Goal: Ask a question

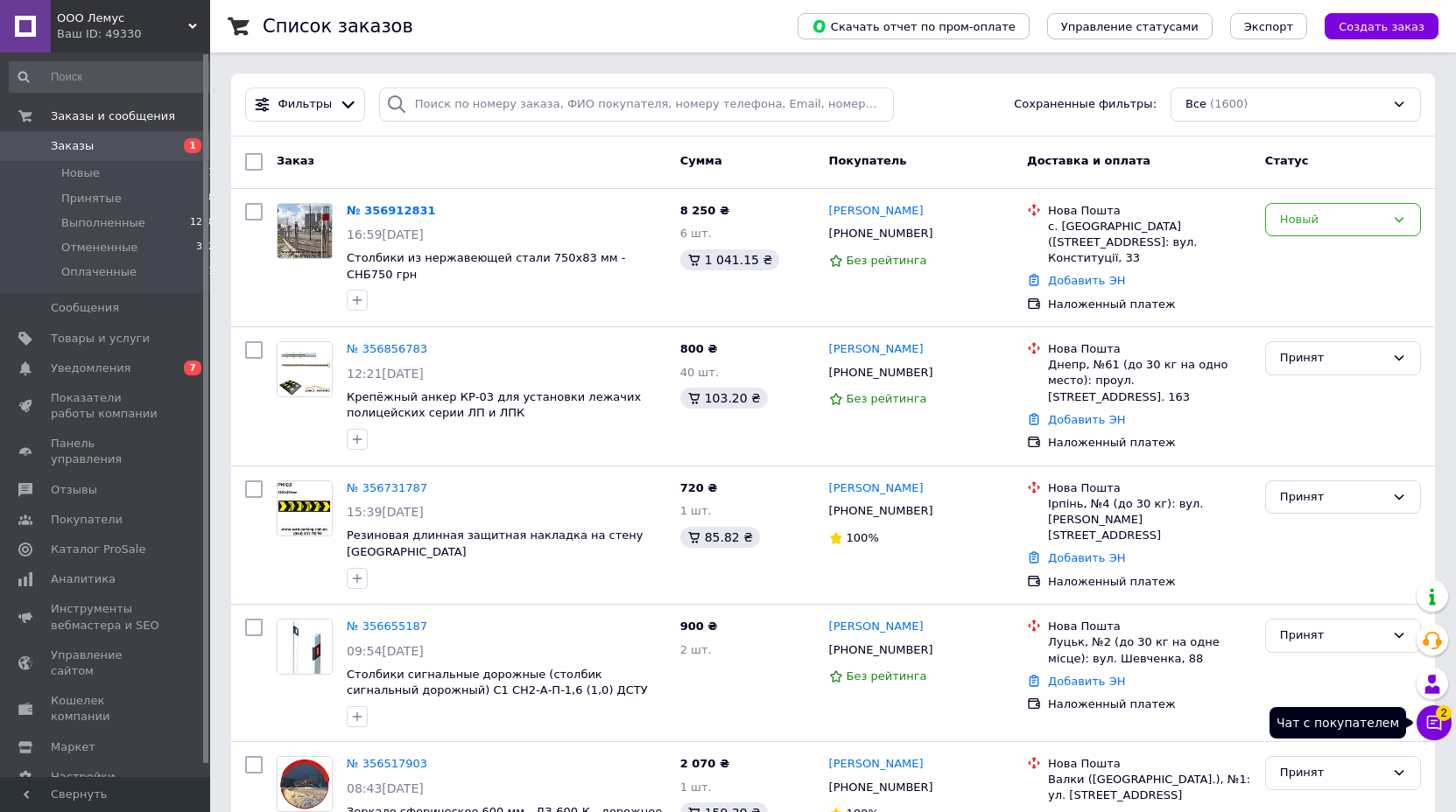
click at [1430, 716] on icon at bounding box center [1434, 723] width 15 height 15
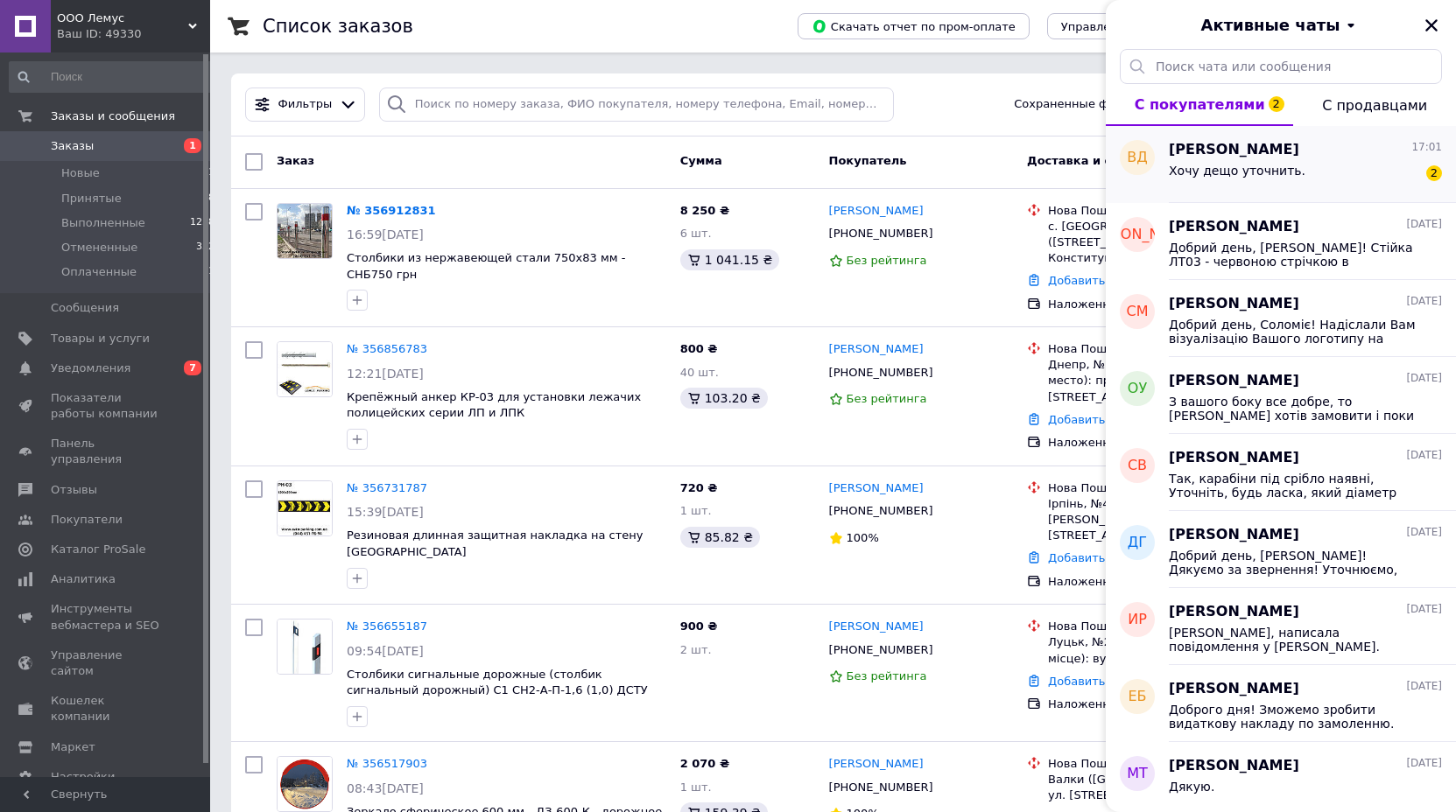
click at [1288, 169] on div "Хочу дещо уточнить. 2" at bounding box center [1305, 173] width 273 height 28
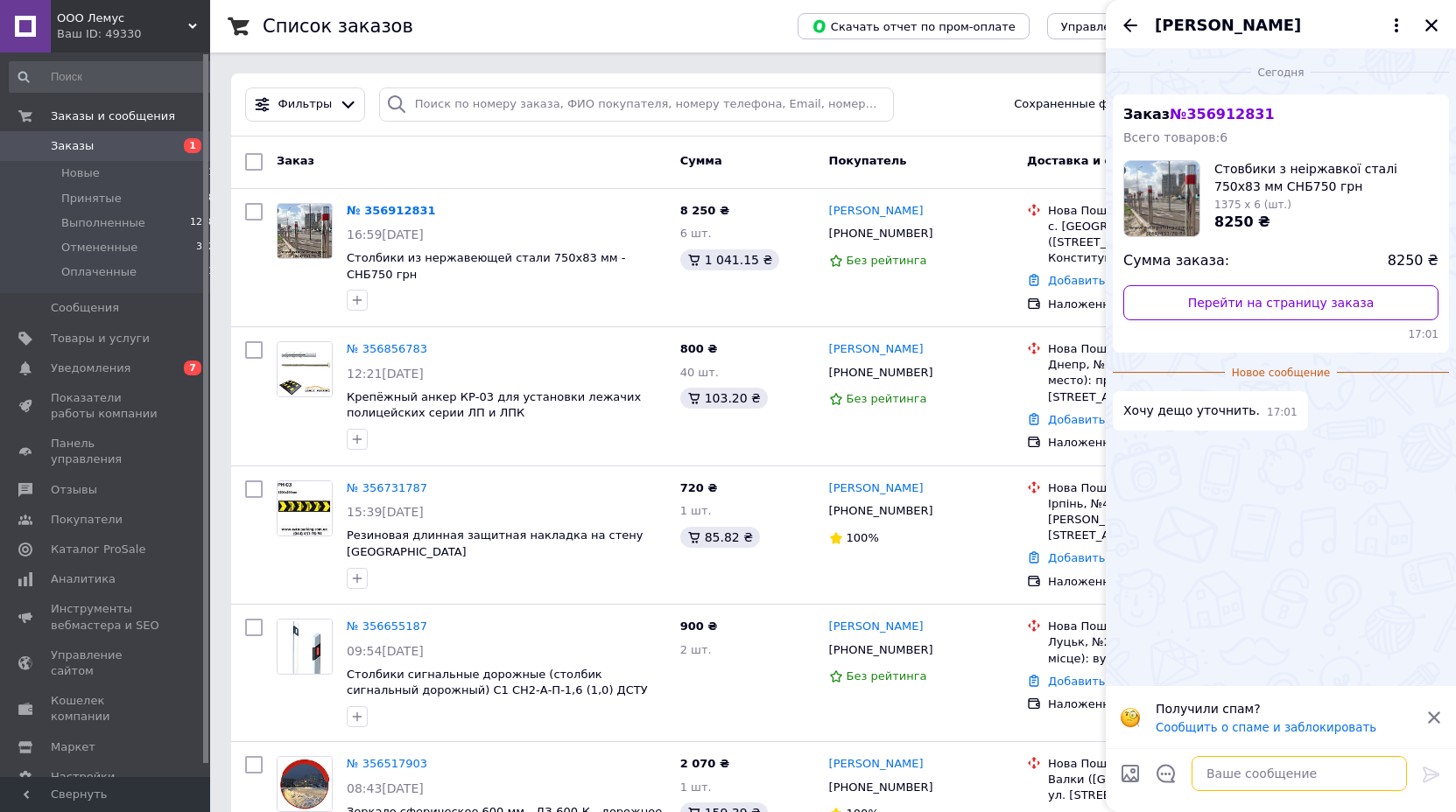
click at [1224, 772] on textarea at bounding box center [1299, 773] width 216 height 35
drag, startPoint x: 829, startPoint y: 234, endPoint x: 908, endPoint y: 233, distance: 79.0
click at [908, 233] on div "[PHONE_NUMBER]" at bounding box center [881, 234] width 111 height 22
click at [1215, 777] on textarea at bounding box center [1299, 773] width 216 height 35
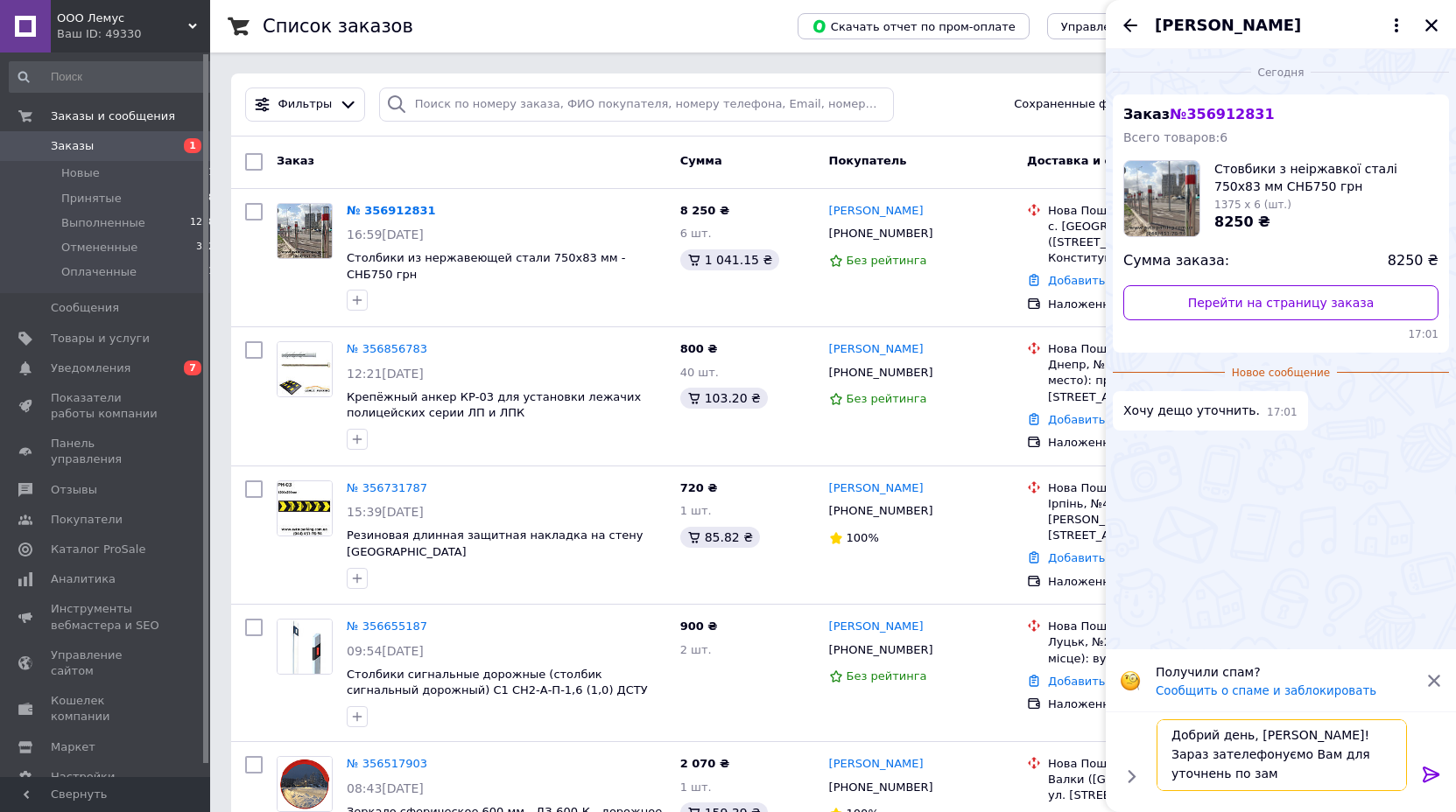
scroll to position [2, 0]
type textarea "Добрий день, [PERSON_NAME]! Зараз зателефонуємо Вам для уточнень по замовленню."
click at [1430, 774] on icon at bounding box center [1431, 775] width 17 height 16
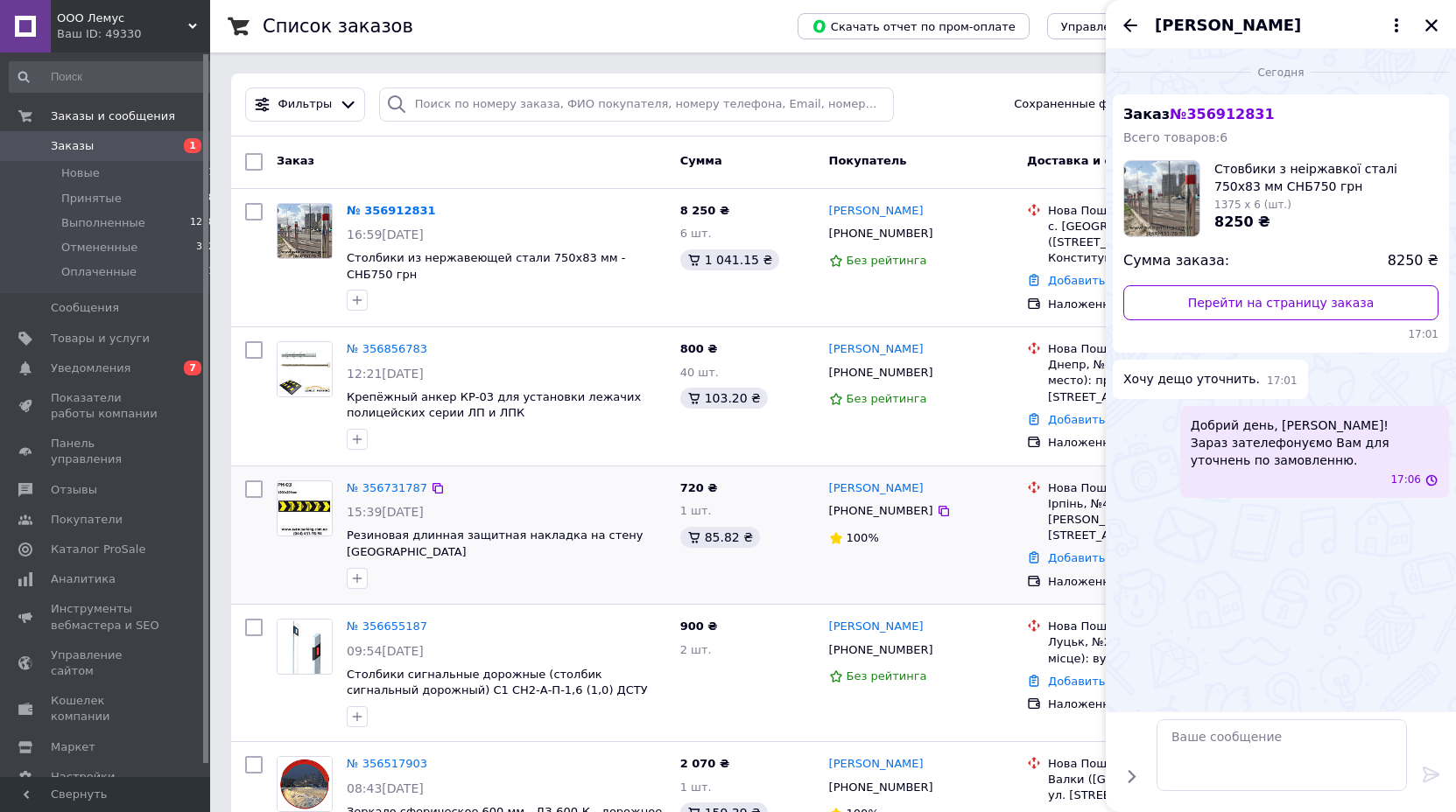
scroll to position [0, 0]
click at [1431, 22] on icon "Закрыть" at bounding box center [1432, 25] width 16 height 16
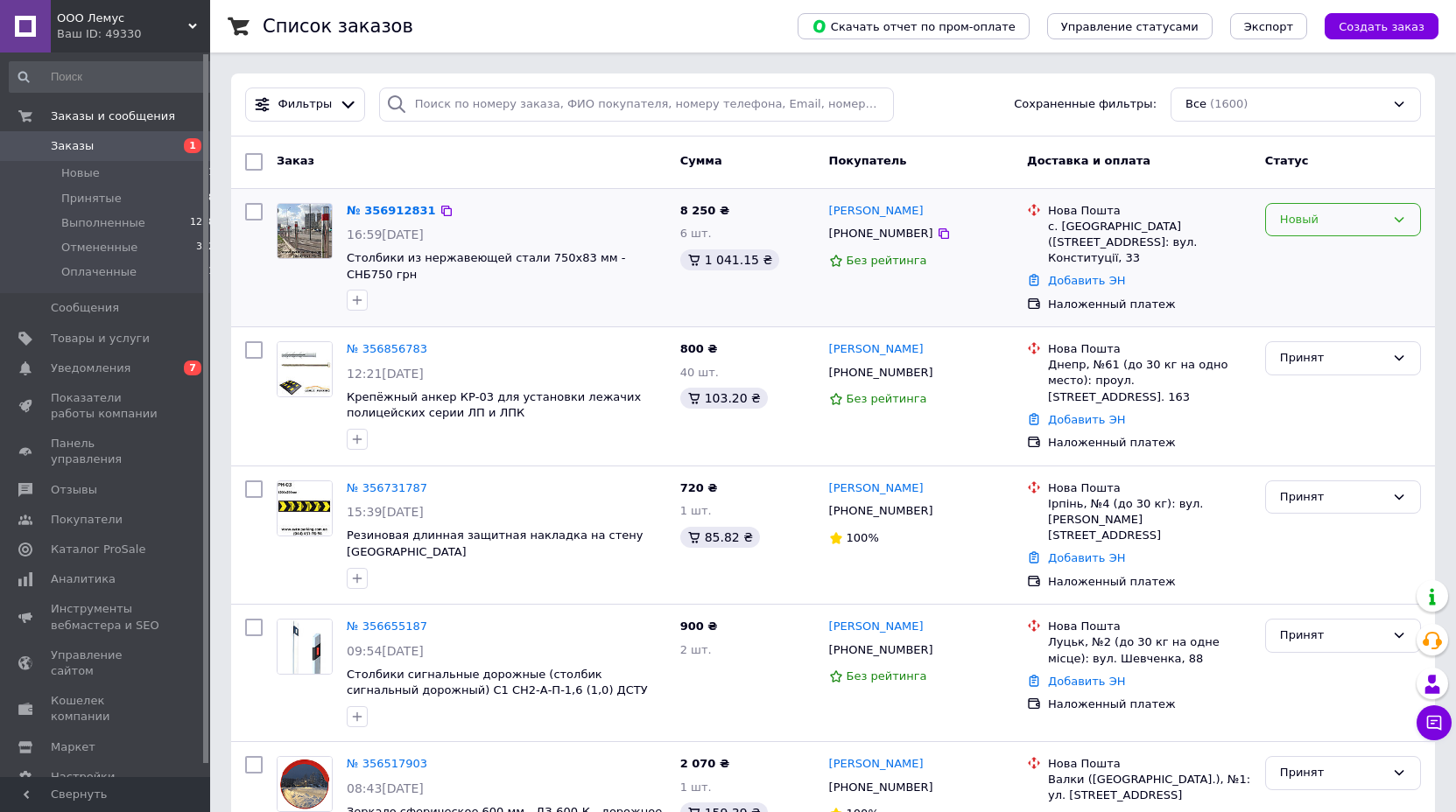
click at [1399, 220] on icon at bounding box center [1399, 220] width 14 height 14
click at [1309, 254] on li "Принят" at bounding box center [1343, 256] width 154 height 32
drag, startPoint x: 824, startPoint y: 233, endPoint x: 910, endPoint y: 239, distance: 86.2
click at [910, 239] on div "[PERSON_NAME] [PHONE_NUMBER] Без рейтинга" at bounding box center [921, 258] width 199 height 124
copy div "[PHONE_NUMBER]"
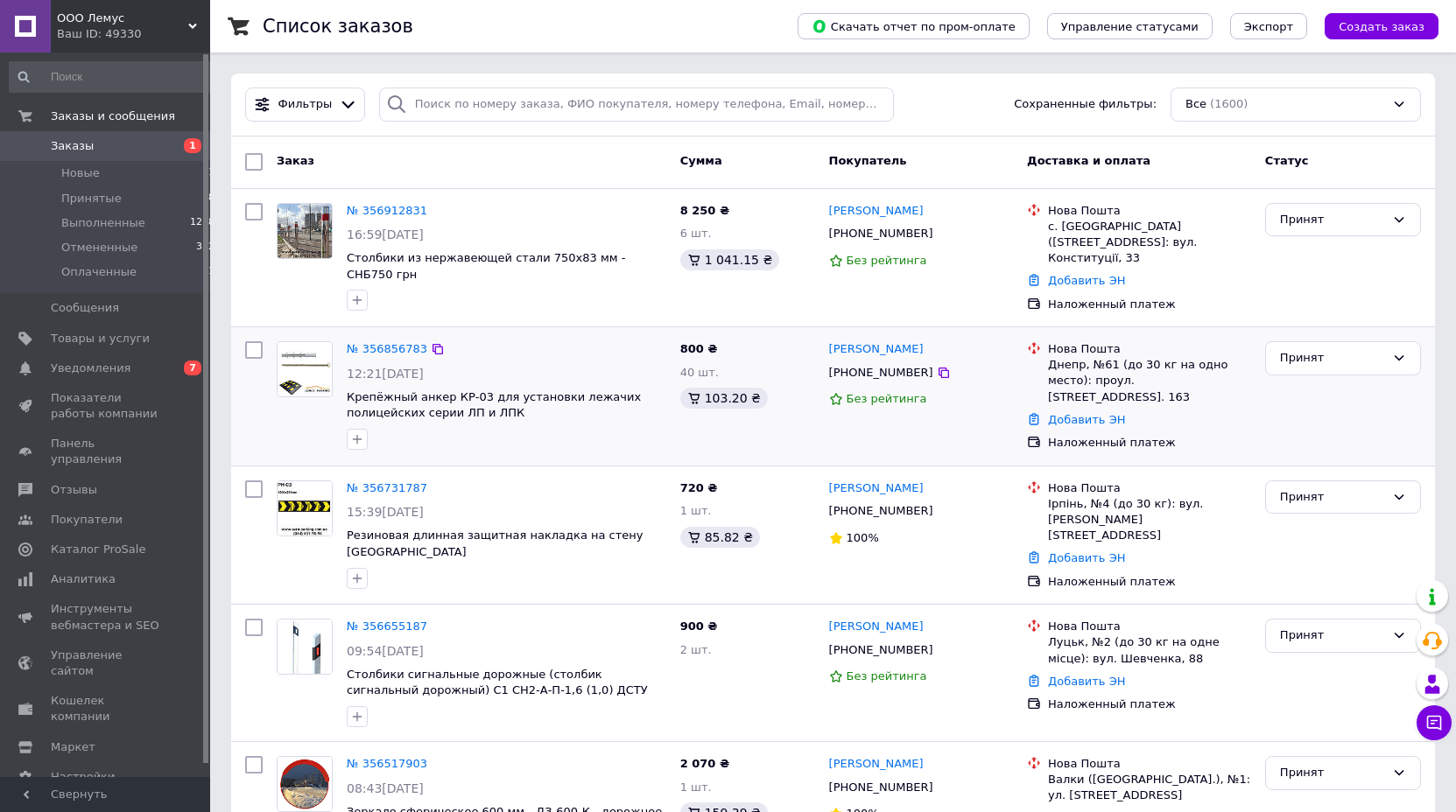
click at [1342, 392] on div "Принят" at bounding box center [1342, 396] width 170 height 124
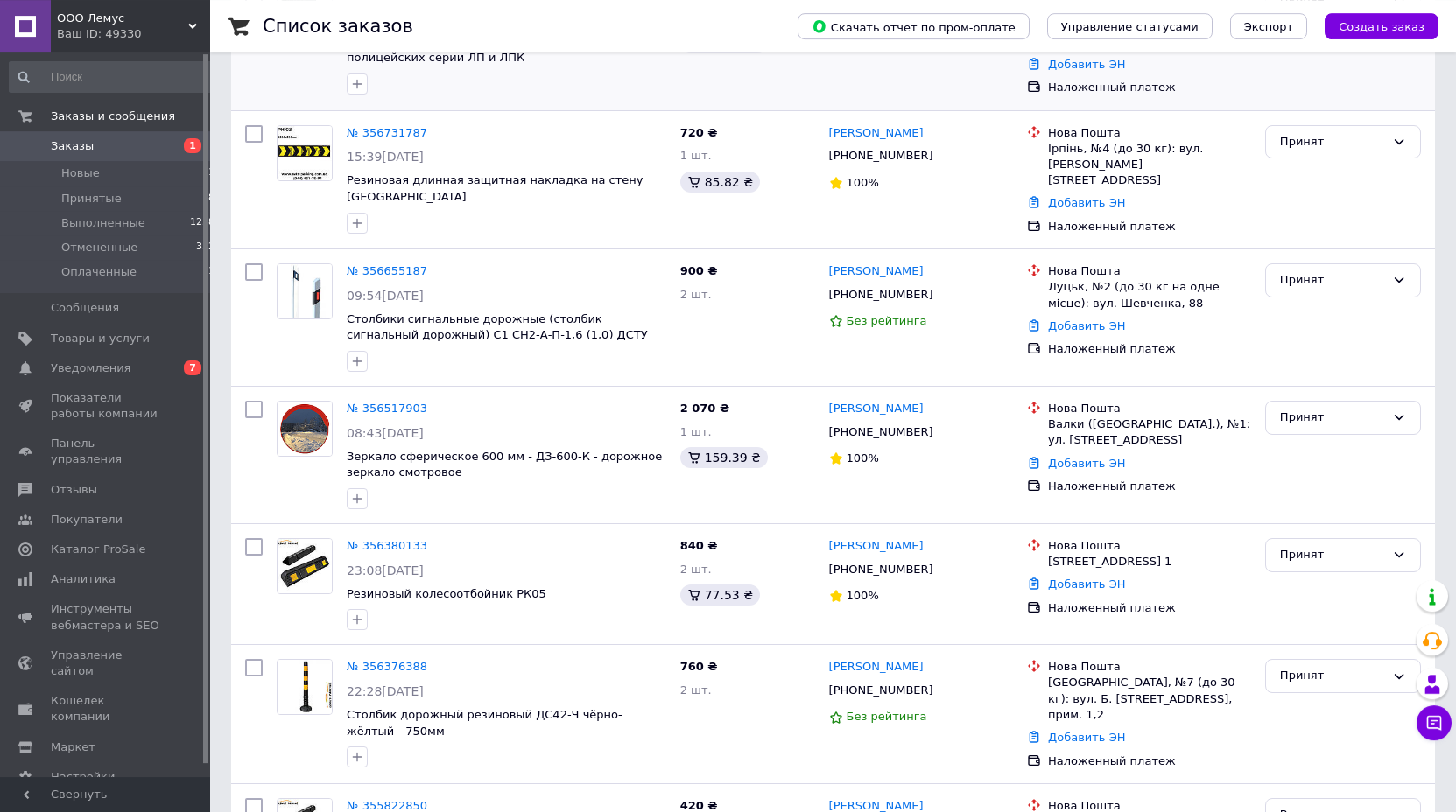
scroll to position [535, 0]
